Goal: Transaction & Acquisition: Purchase product/service

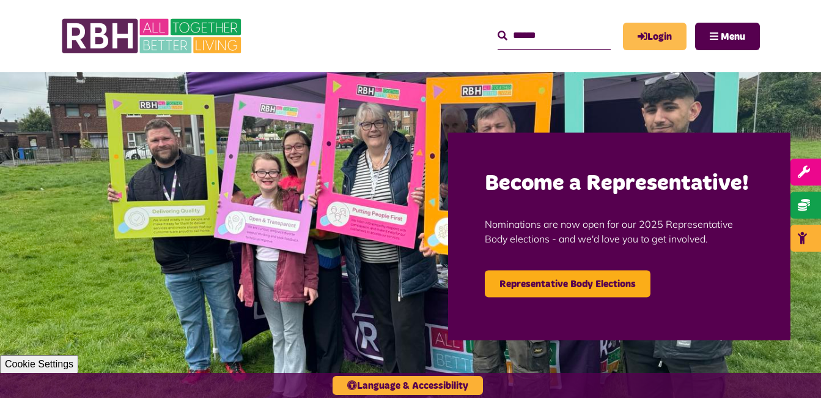
click at [0, 0] on icon "MyRBH" at bounding box center [0, 0] width 0 height 0
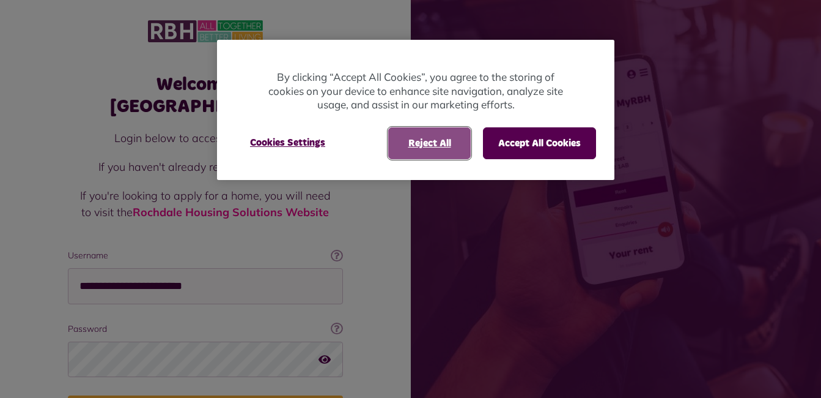
click at [421, 148] on button "Reject All" at bounding box center [429, 143] width 83 height 32
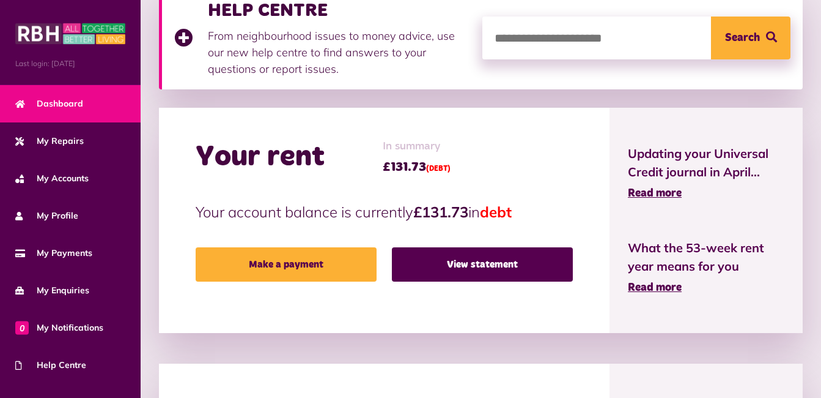
scroll to position [200, 0]
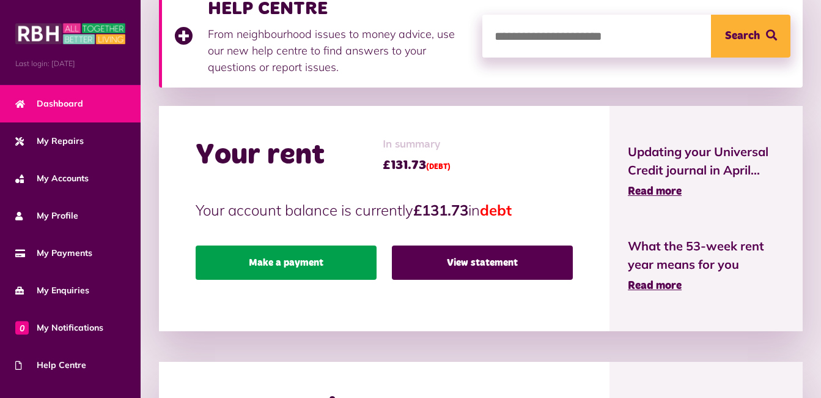
click at [294, 249] on link "Make a payment" at bounding box center [286, 262] width 181 height 34
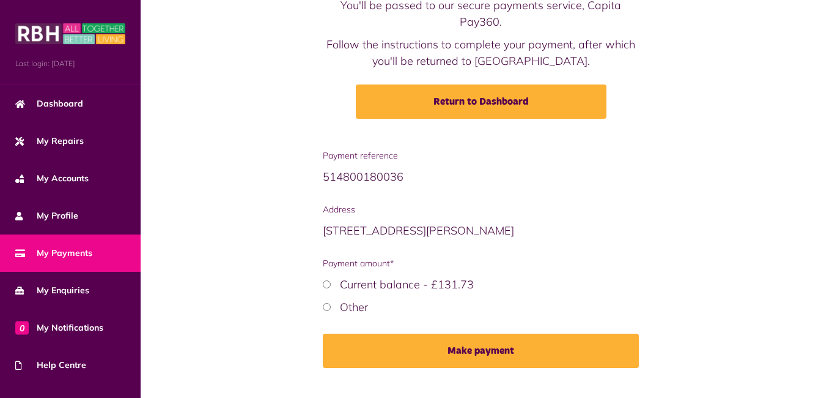
scroll to position [143, 0]
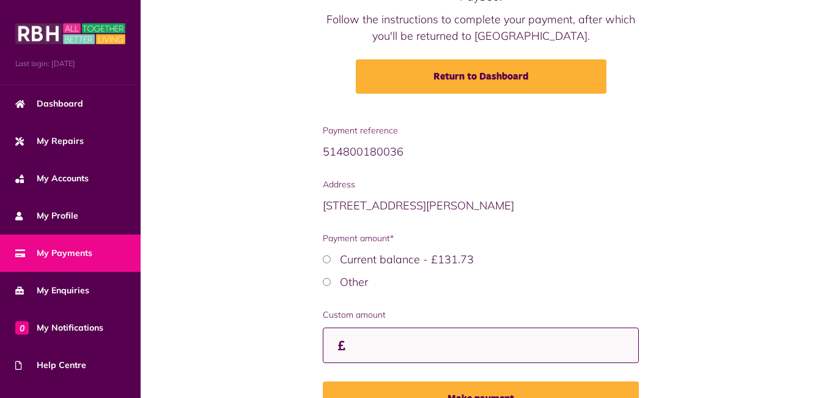
click at [349, 342] on input "Custom amount" at bounding box center [481, 345] width 316 height 36
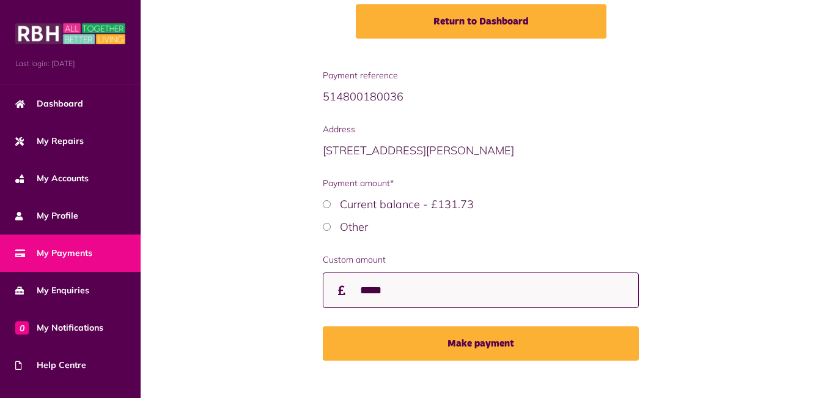
scroll to position [215, 0]
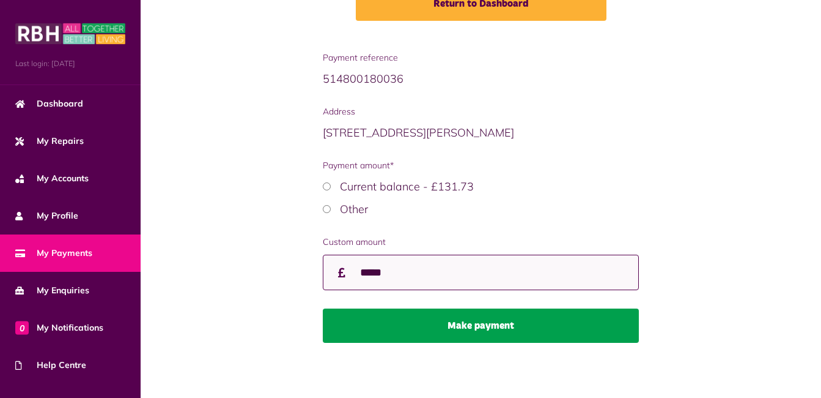
type input "*****"
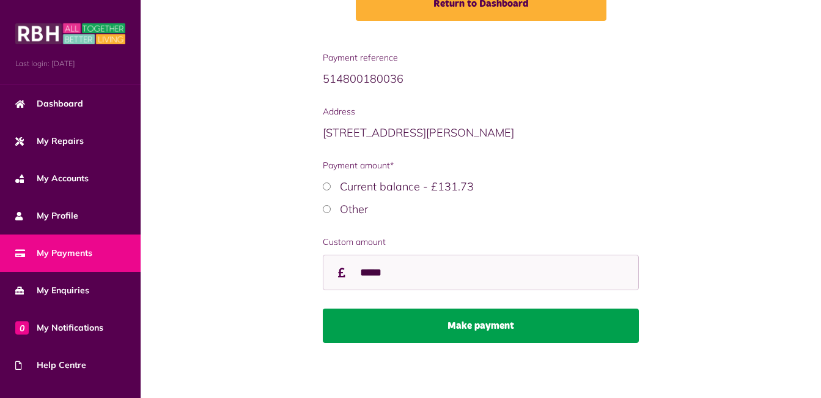
click at [510, 316] on button "Make payment" at bounding box center [481, 325] width 316 height 34
